Goal: Information Seeking & Learning: Understand process/instructions

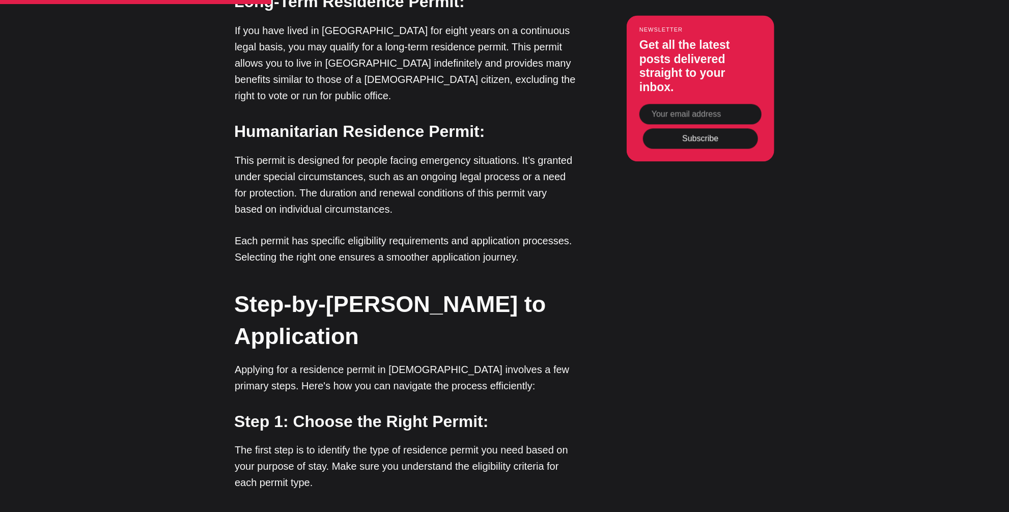
scroll to position [1479, 0]
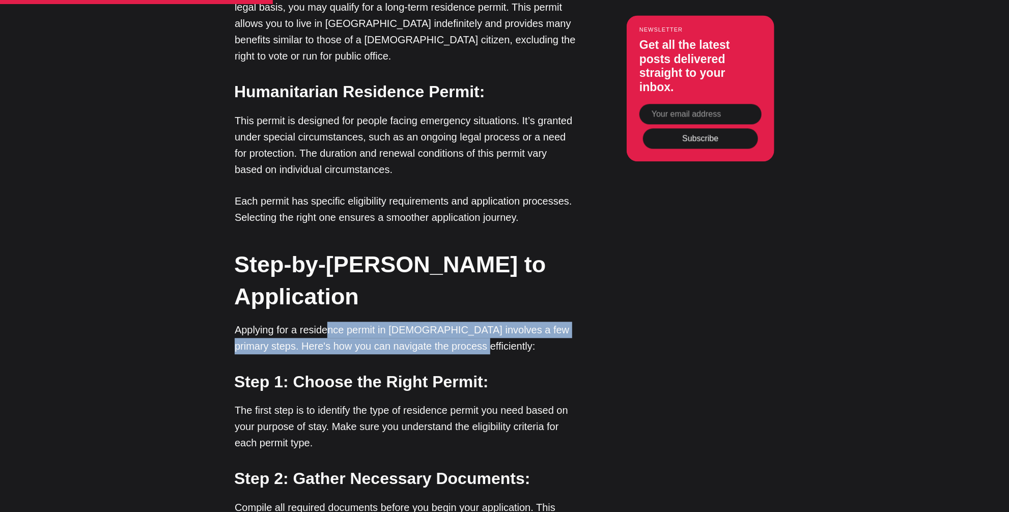
drag, startPoint x: 330, startPoint y: 227, endPoint x: 499, endPoint y: 245, distance: 170.1
click at [498, 322] on p "Applying for a residence permit in [DEMOGRAPHIC_DATA] involves a few primary st…" at bounding box center [405, 338] width 341 height 33
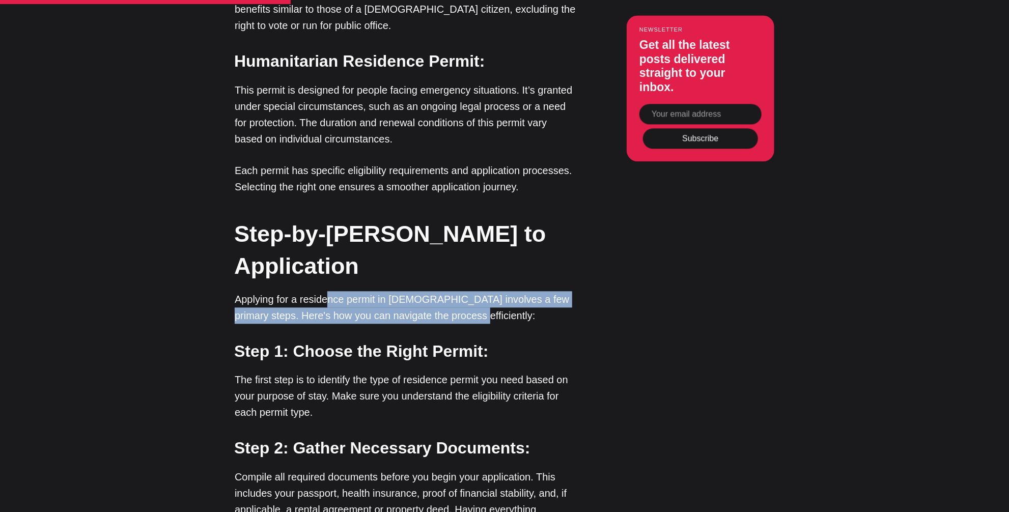
scroll to position [1546, 0]
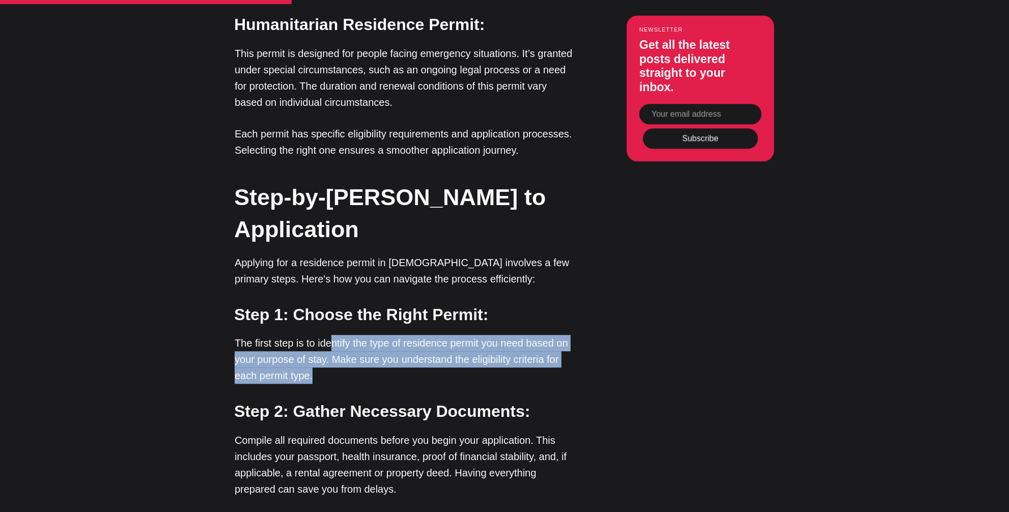
drag, startPoint x: 330, startPoint y: 242, endPoint x: 331, endPoint y: 269, distance: 26.5
click at [331, 335] on p "The first step is to identify the type of residence permit you need based on yo…" at bounding box center [405, 359] width 341 height 49
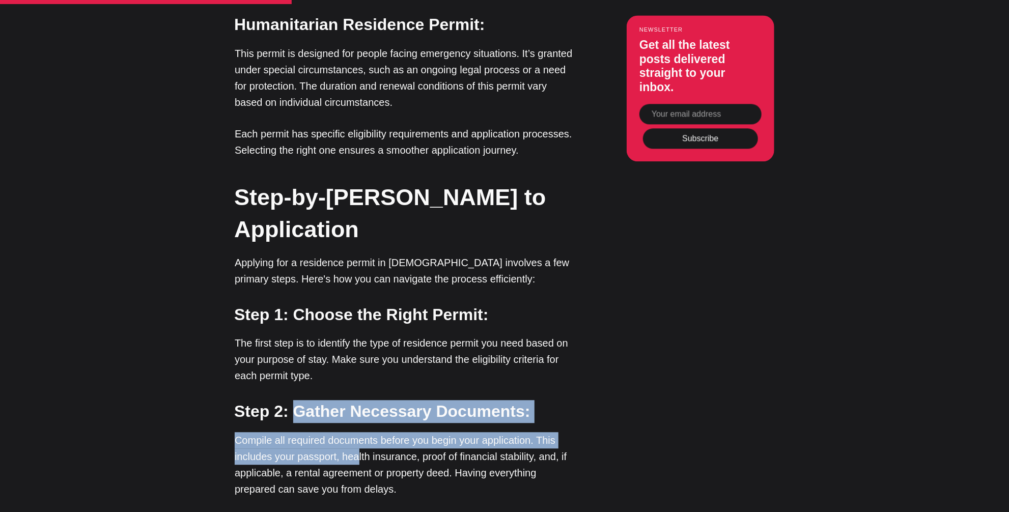
drag, startPoint x: 291, startPoint y: 317, endPoint x: 371, endPoint y: 356, distance: 88.6
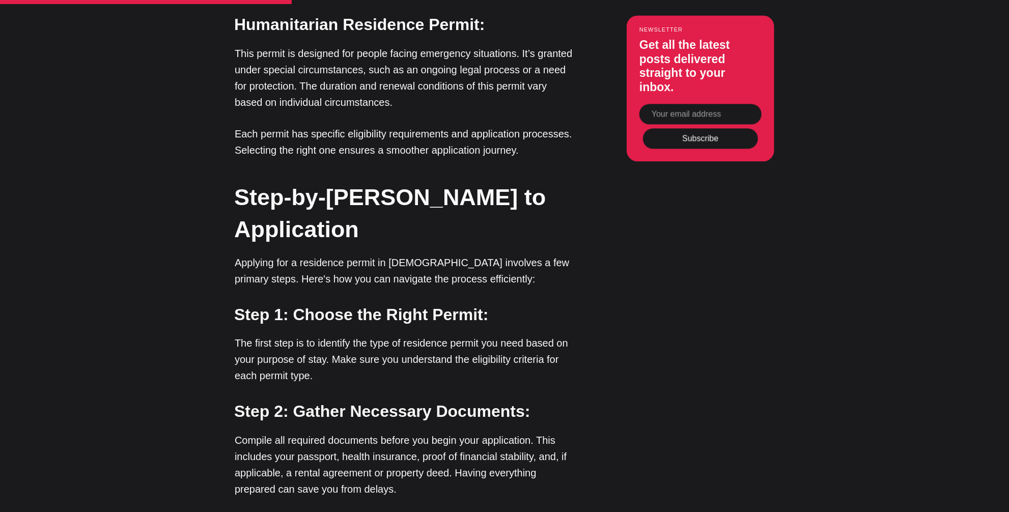
click at [372, 432] on p "Compile all required documents before you begin your application. This includes…" at bounding box center [405, 464] width 341 height 65
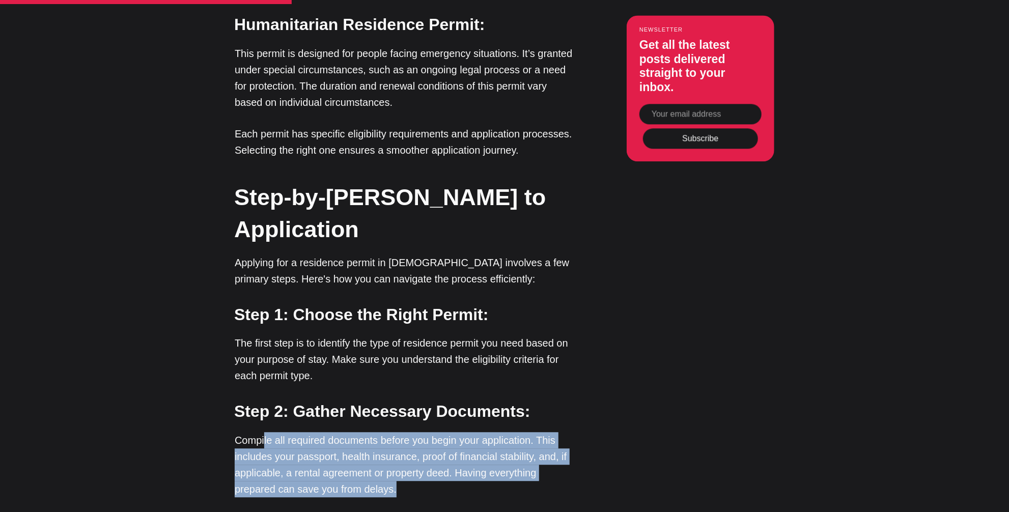
drag, startPoint x: 264, startPoint y: 341, endPoint x: 402, endPoint y: 389, distance: 146.4
click at [402, 432] on p "Compile all required documents before you begin your application. This includes…" at bounding box center [405, 464] width 341 height 65
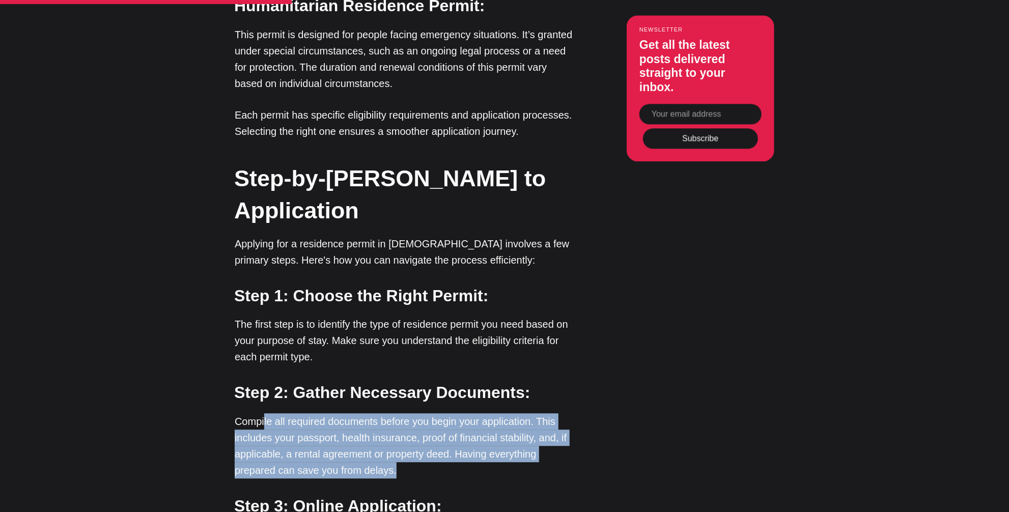
scroll to position [1680, 0]
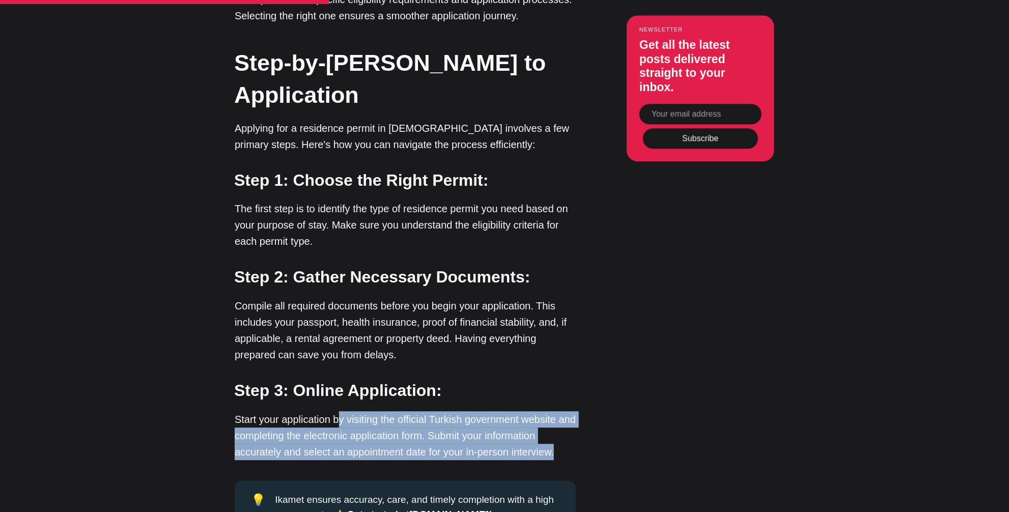
drag, startPoint x: 342, startPoint y: 319, endPoint x: 571, endPoint y: 354, distance: 231.8
click at [571, 411] on p "Start your application by visiting the official Turkish government website and …" at bounding box center [405, 435] width 341 height 49
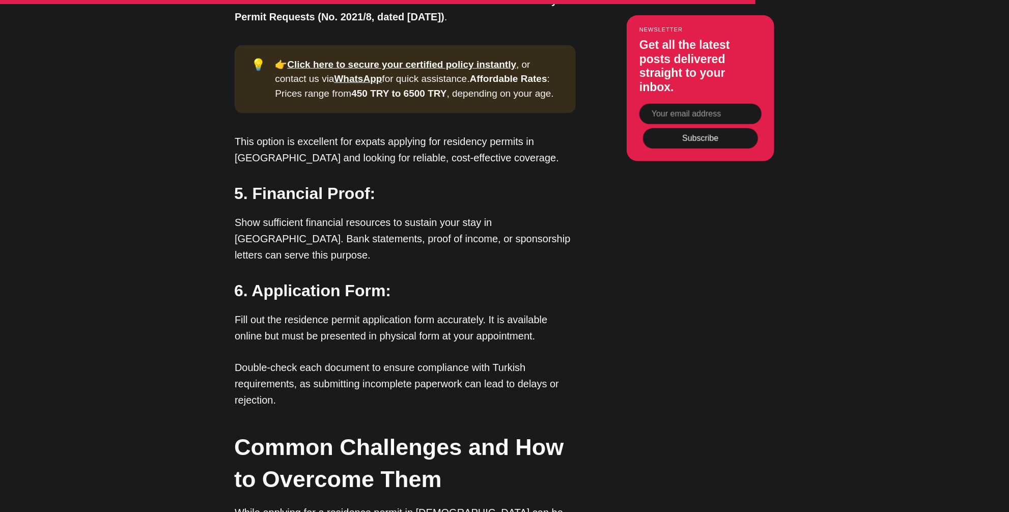
scroll to position [3226, 0]
